Goal: Transaction & Acquisition: Download file/media

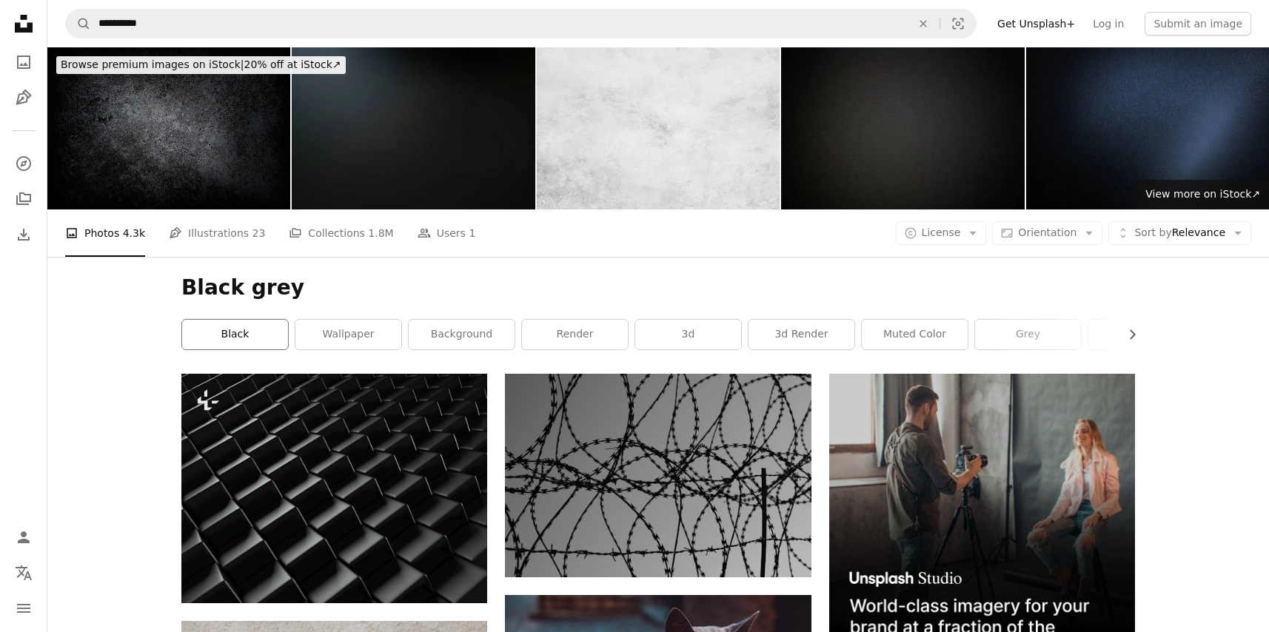
click at [248, 323] on link "black" at bounding box center [235, 335] width 106 height 30
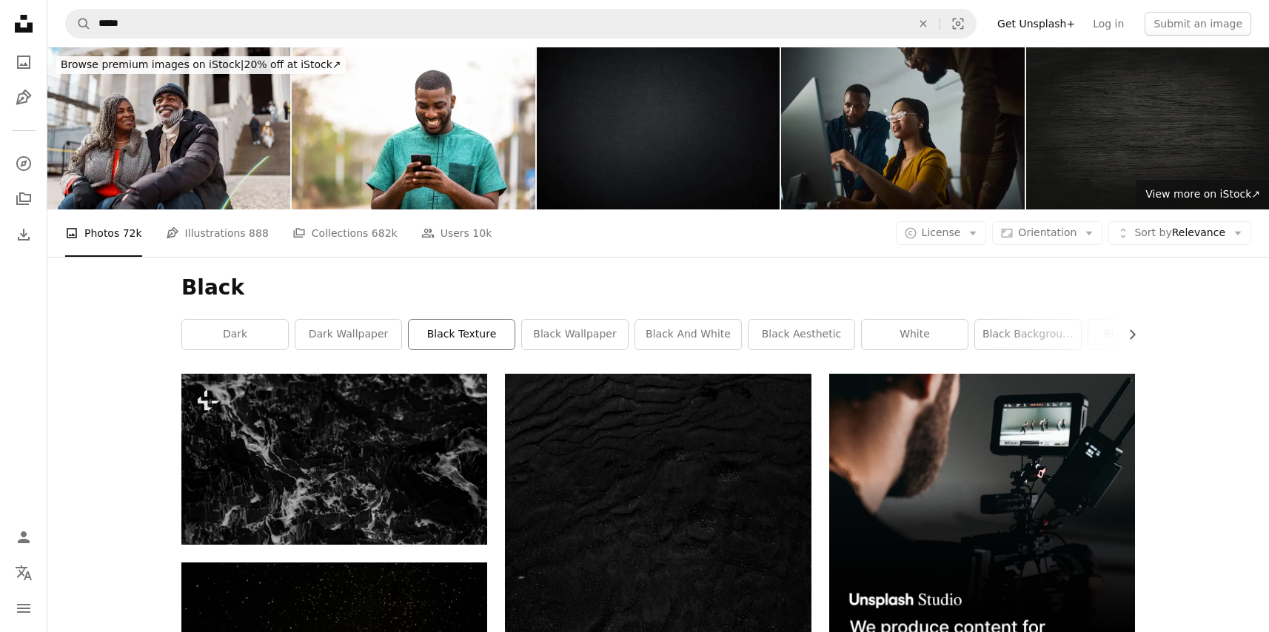
click at [439, 330] on link "black texture" at bounding box center [462, 335] width 106 height 30
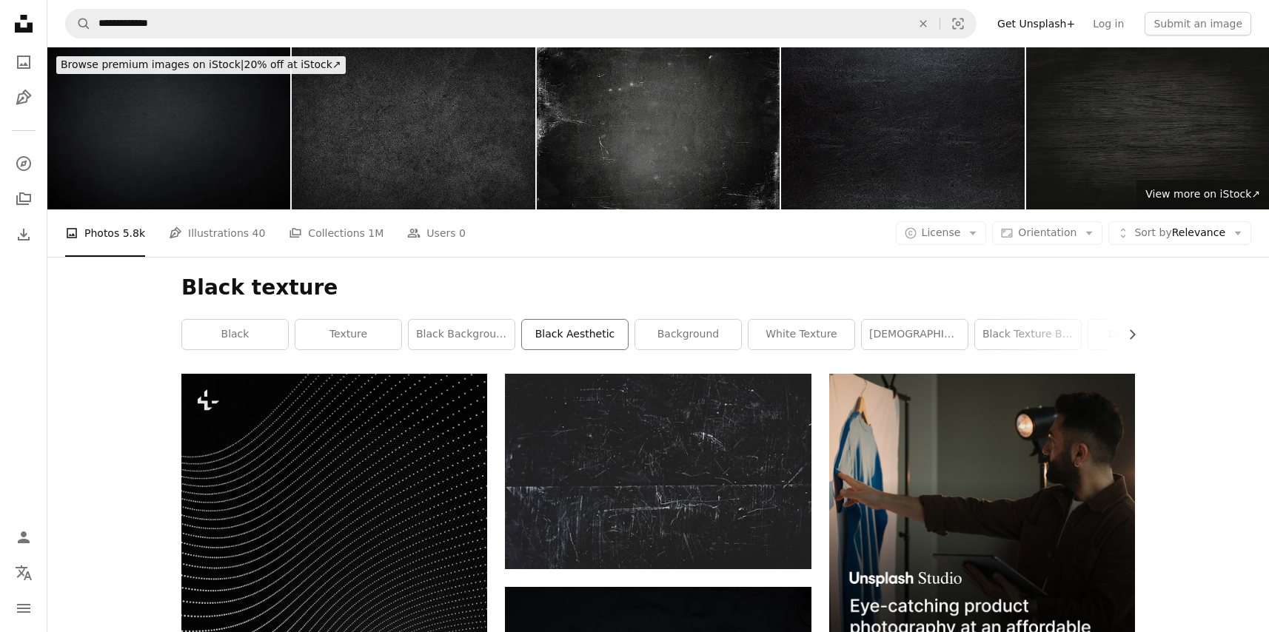
click at [579, 333] on link "black aesthetic" at bounding box center [575, 335] width 106 height 30
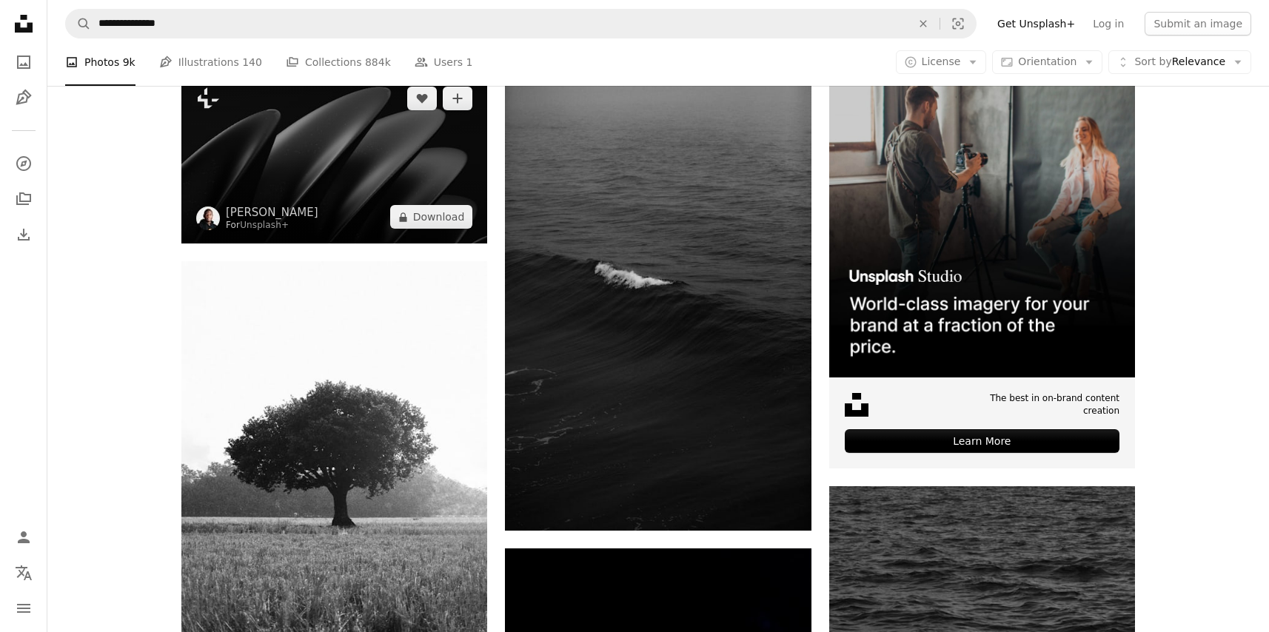
scroll to position [302, 0]
click at [353, 188] on img at bounding box center [334, 158] width 306 height 172
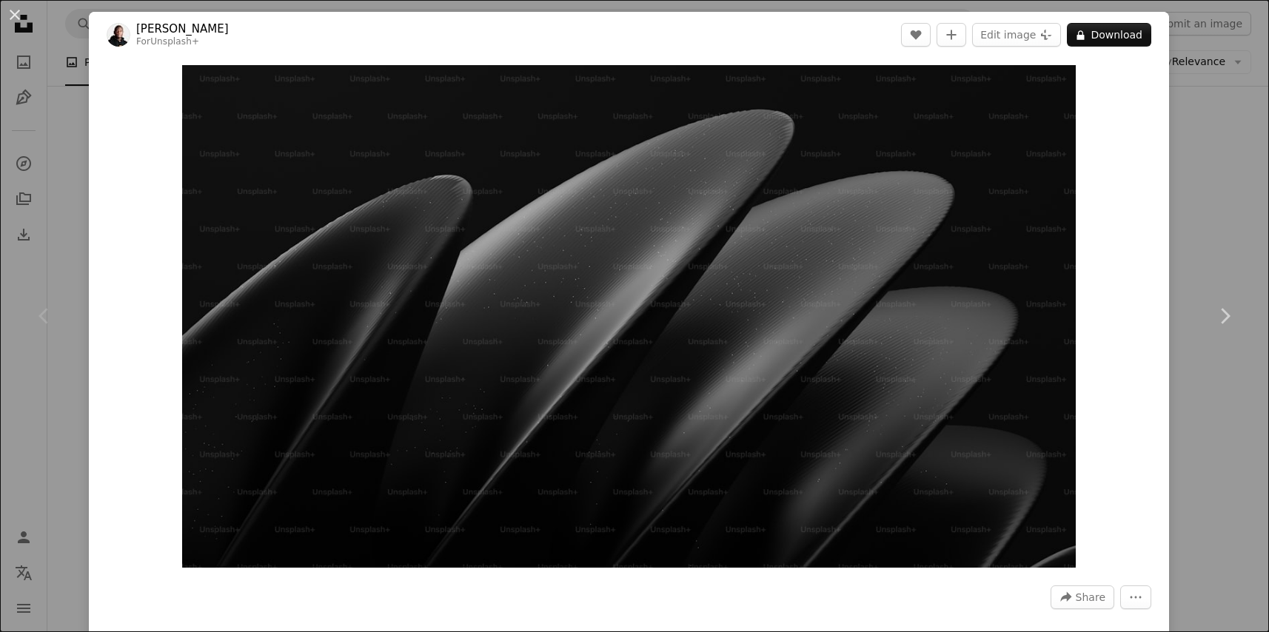
click at [1203, 233] on div "An X shape Chevron left Chevron right [PERSON_NAME] For Unsplash+ A heart A plu…" at bounding box center [634, 316] width 1269 height 632
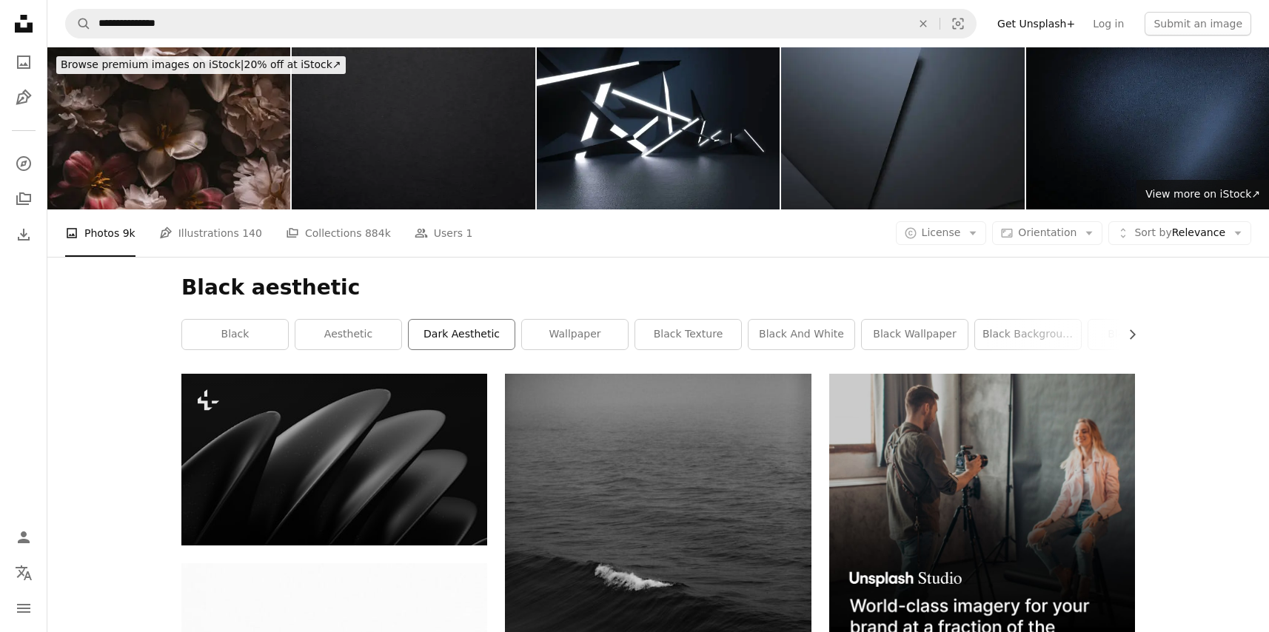
click at [478, 333] on link "dark aesthetic" at bounding box center [462, 335] width 106 height 30
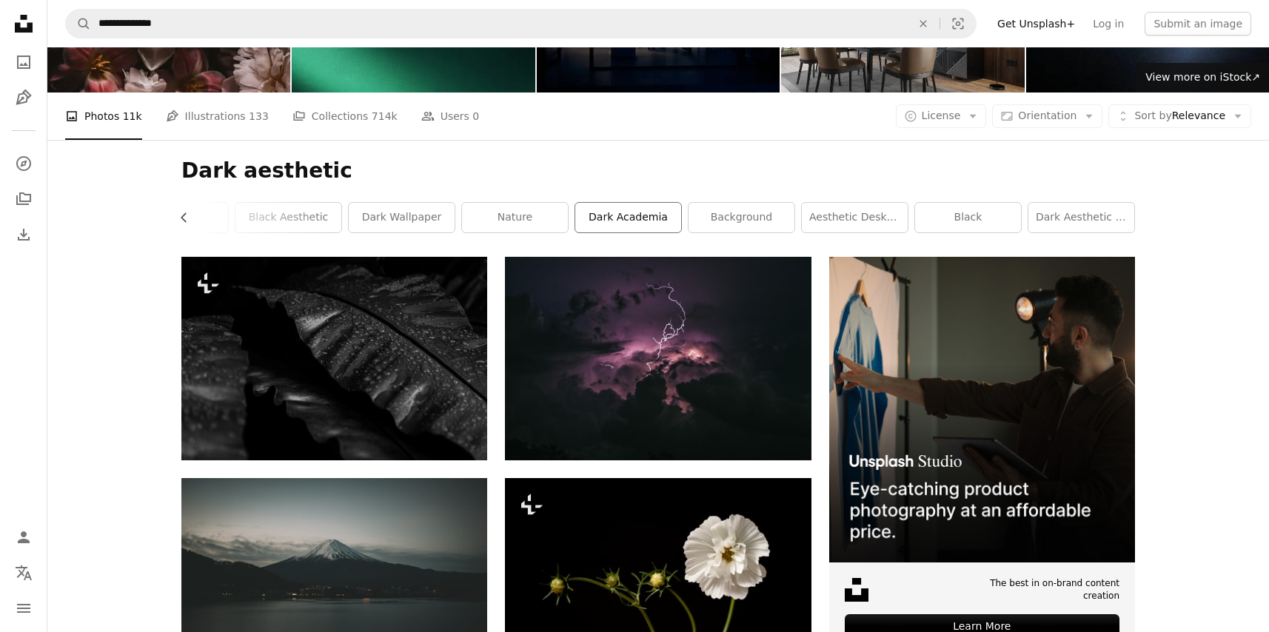
scroll to position [0, 400]
click at [756, 219] on link "background" at bounding box center [742, 218] width 106 height 30
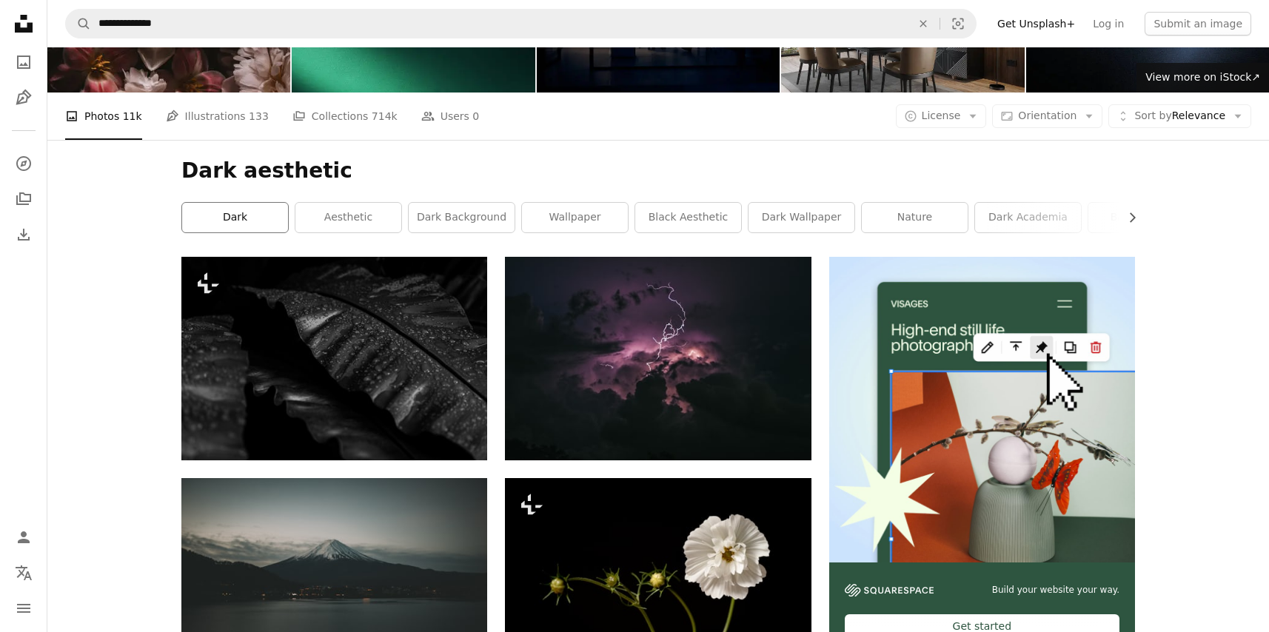
click at [278, 216] on link "dark" at bounding box center [235, 218] width 106 height 30
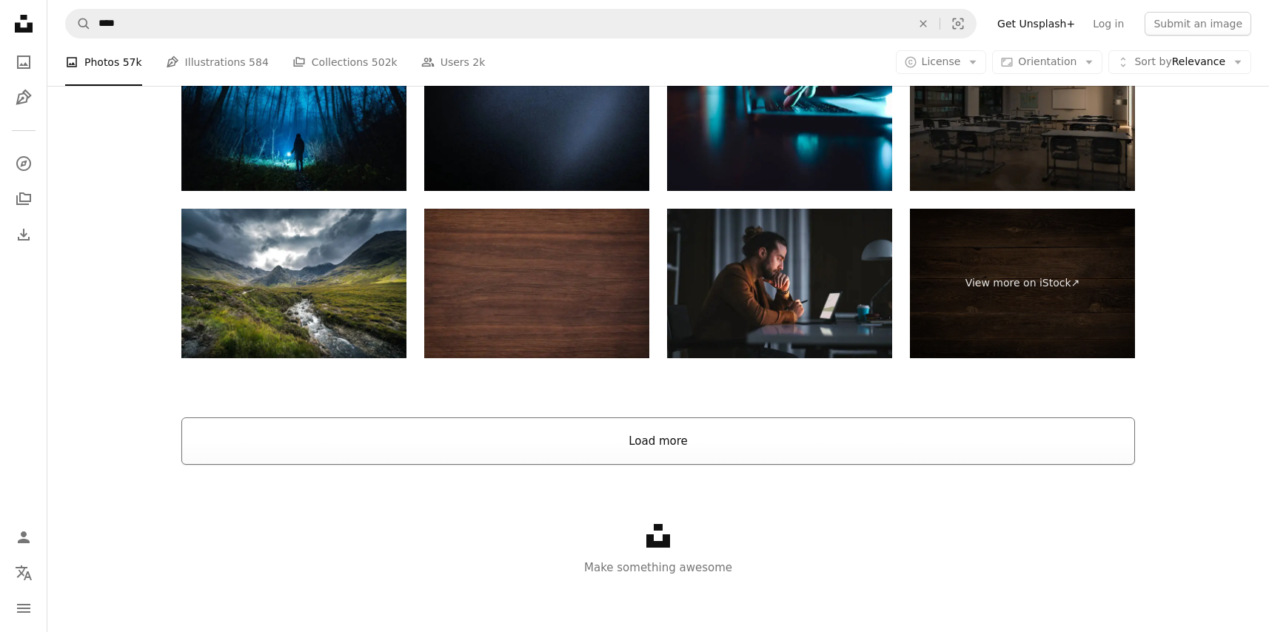
click at [675, 449] on button "Load more" at bounding box center [658, 441] width 954 height 47
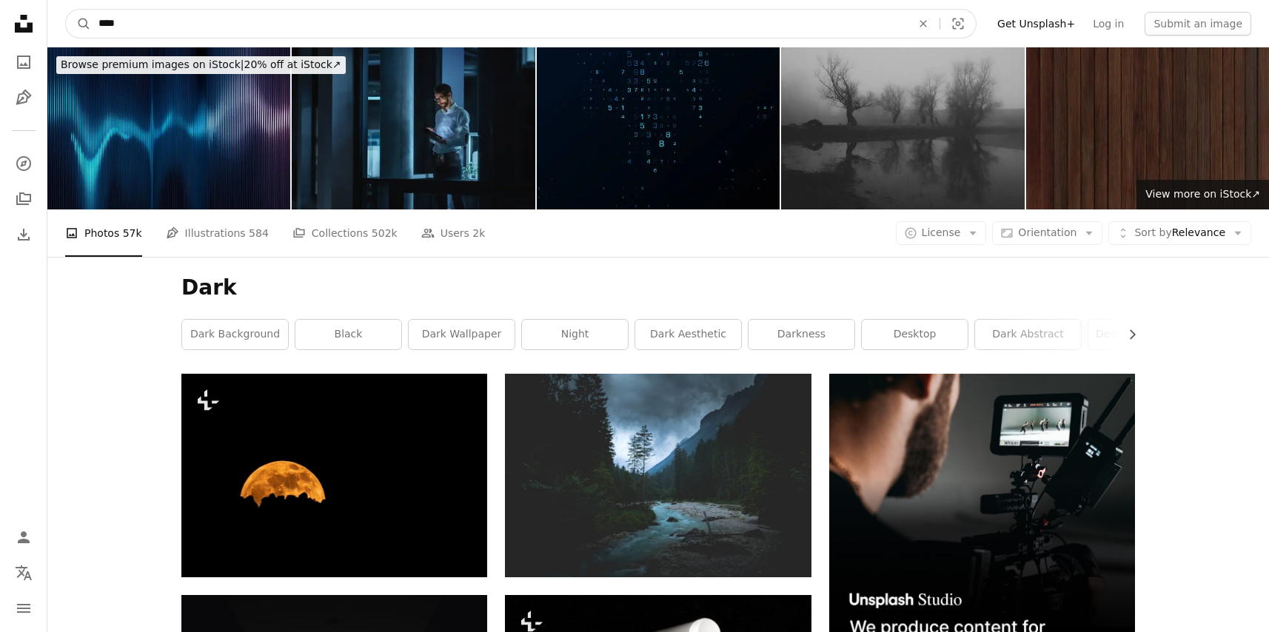
click at [136, 25] on input "****" at bounding box center [499, 24] width 816 height 28
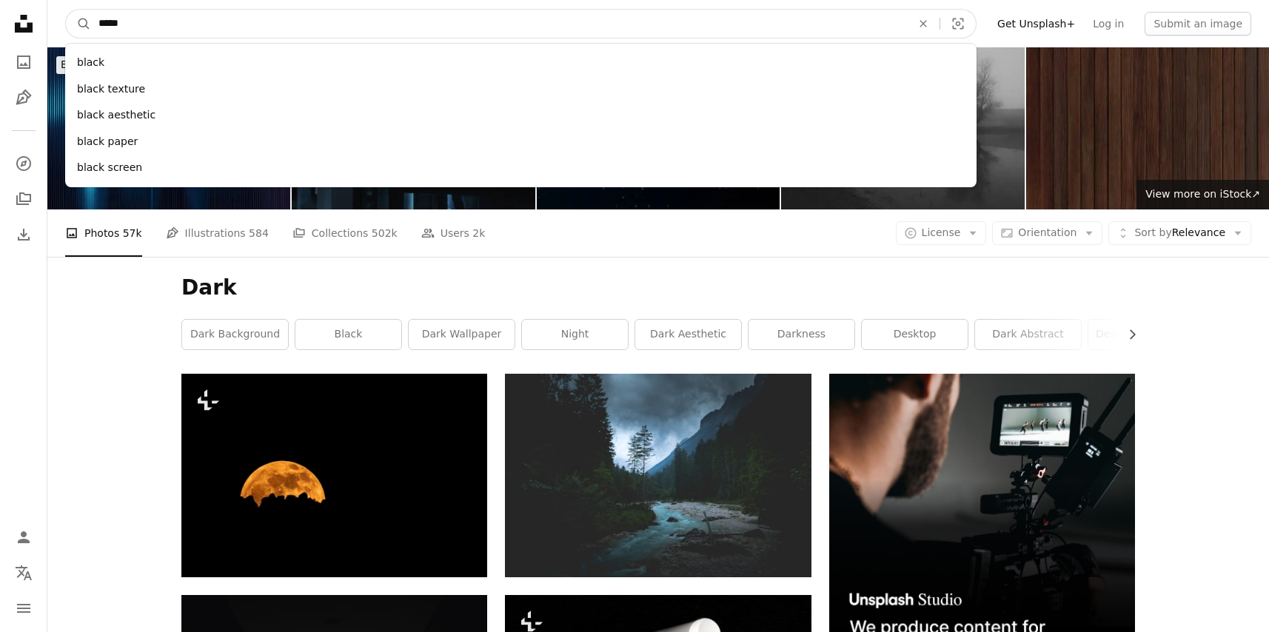
type input "*****"
click at [78, 24] on button "A magnifying glass" at bounding box center [78, 24] width 25 height 28
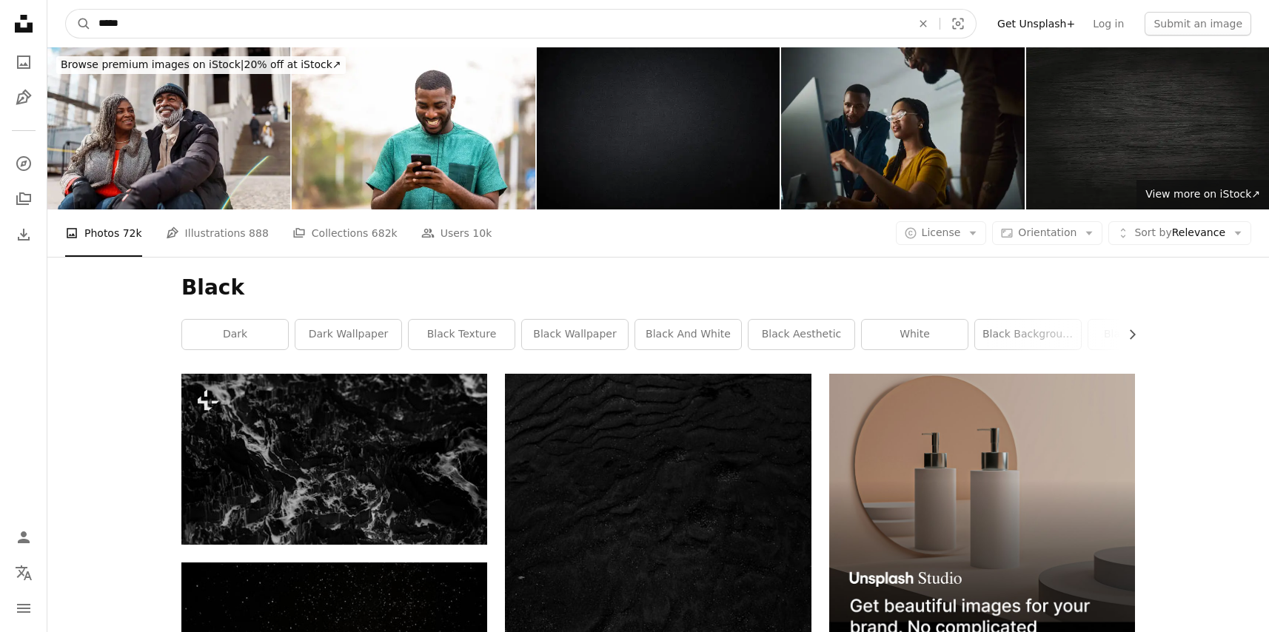
click at [131, 22] on input "*****" at bounding box center [499, 24] width 816 height 28
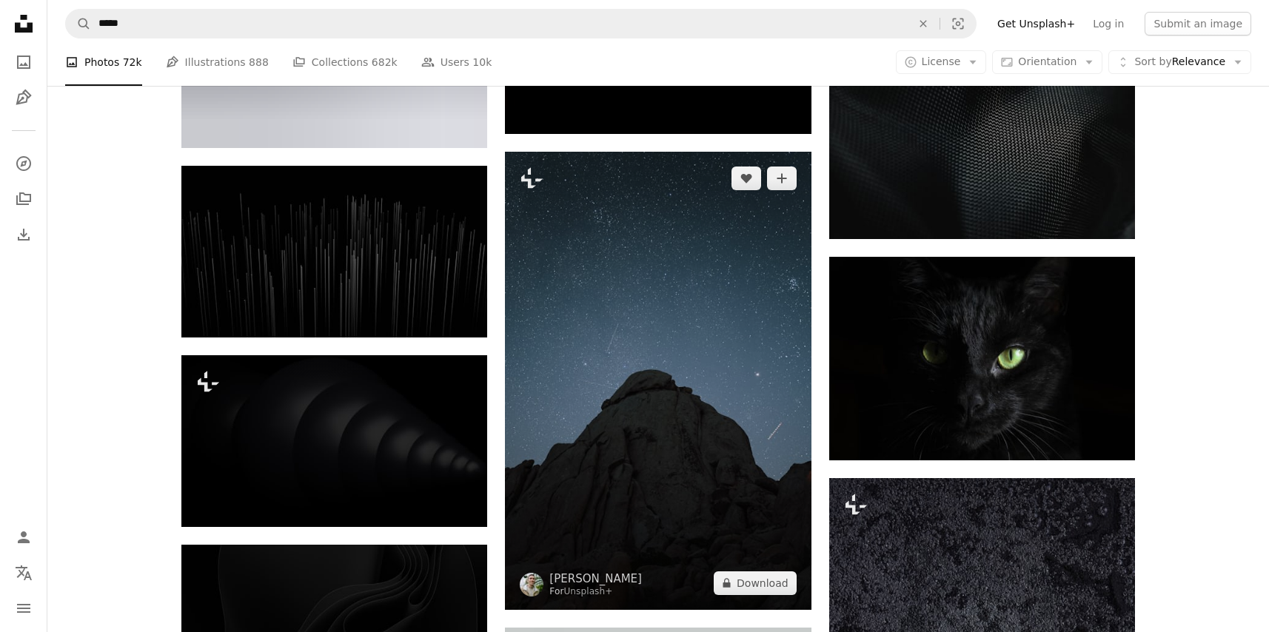
scroll to position [9786, 0]
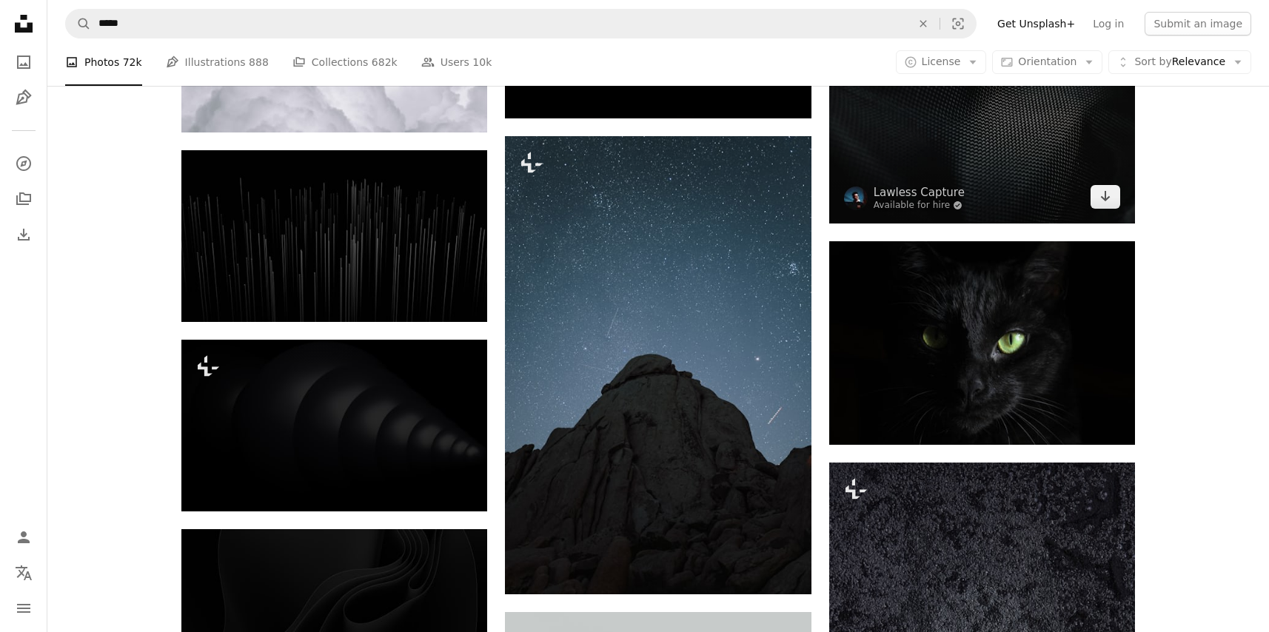
click at [889, 132] on img at bounding box center [982, 122] width 306 height 204
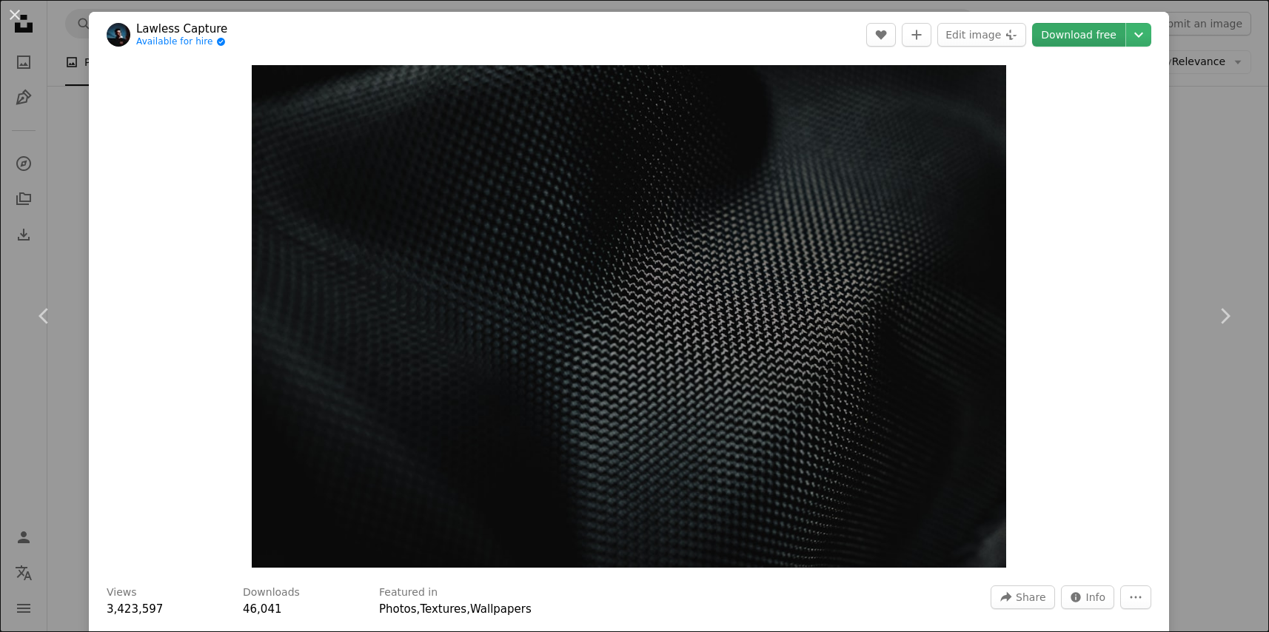
click at [1109, 38] on link "Download free" at bounding box center [1078, 35] width 93 height 24
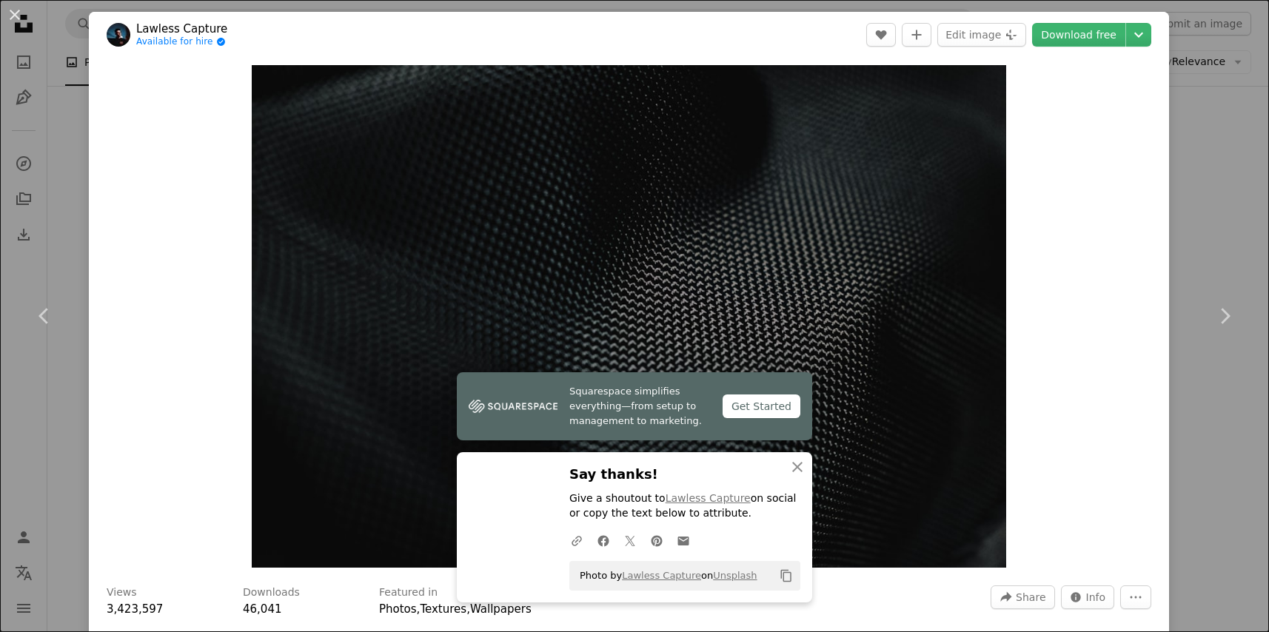
scroll to position [1, 0]
